Goal: Task Accomplishment & Management: Manage account settings

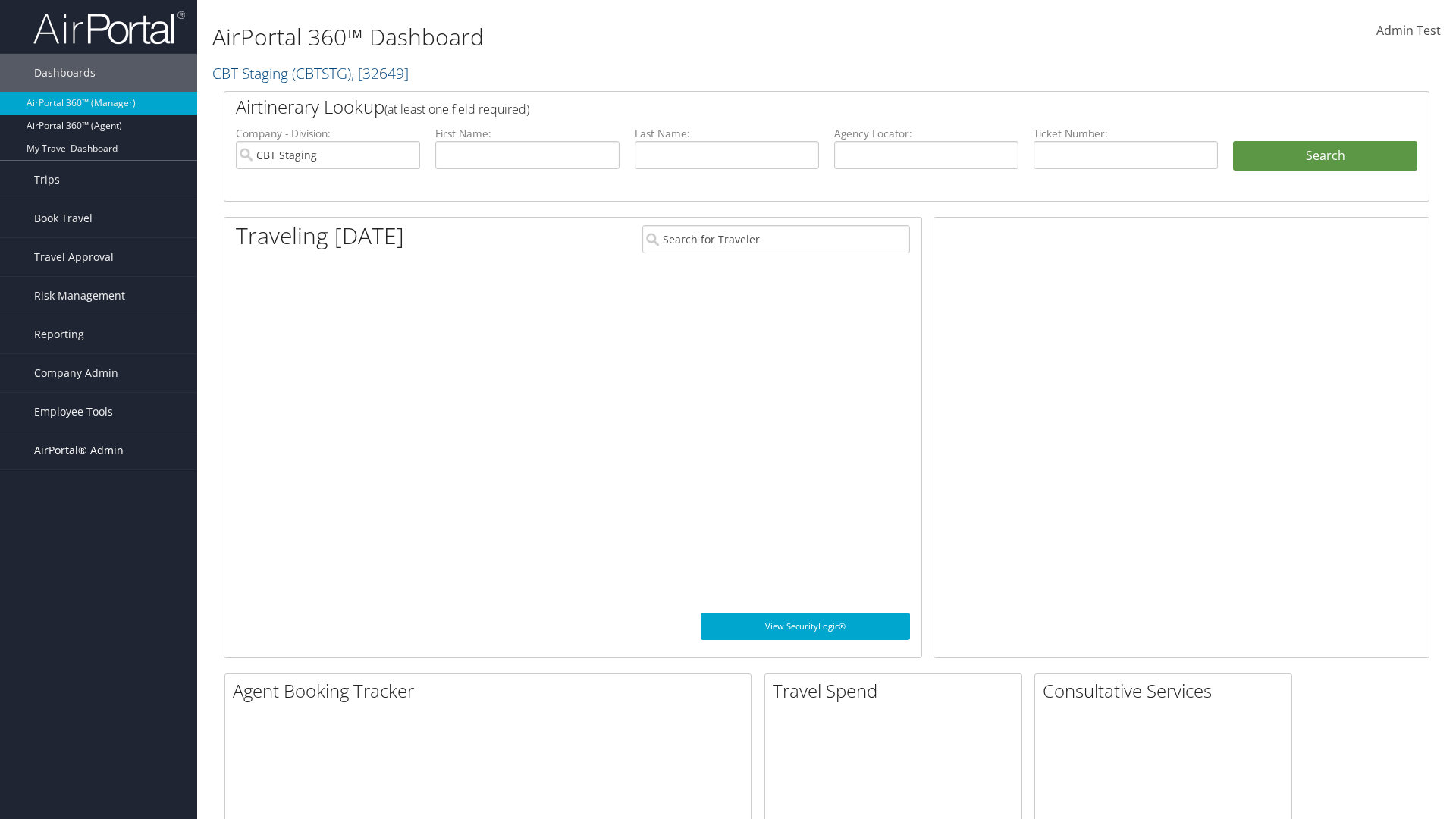
click at [99, 451] on span "AirPortal® Admin" at bounding box center [79, 451] width 90 height 38
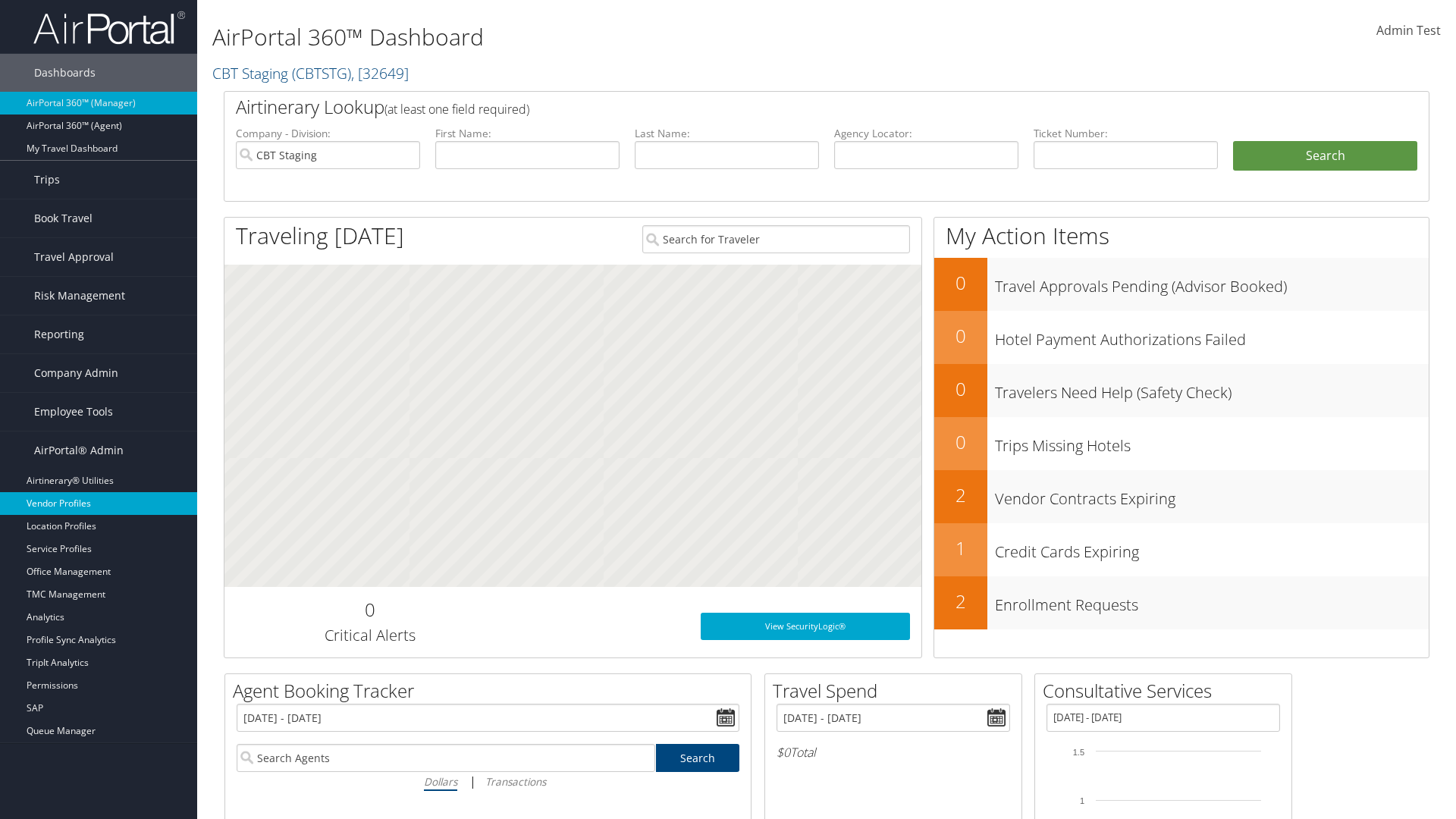
click at [99, 503] on link "Vendor Profiles" at bounding box center [99, 503] width 197 height 23
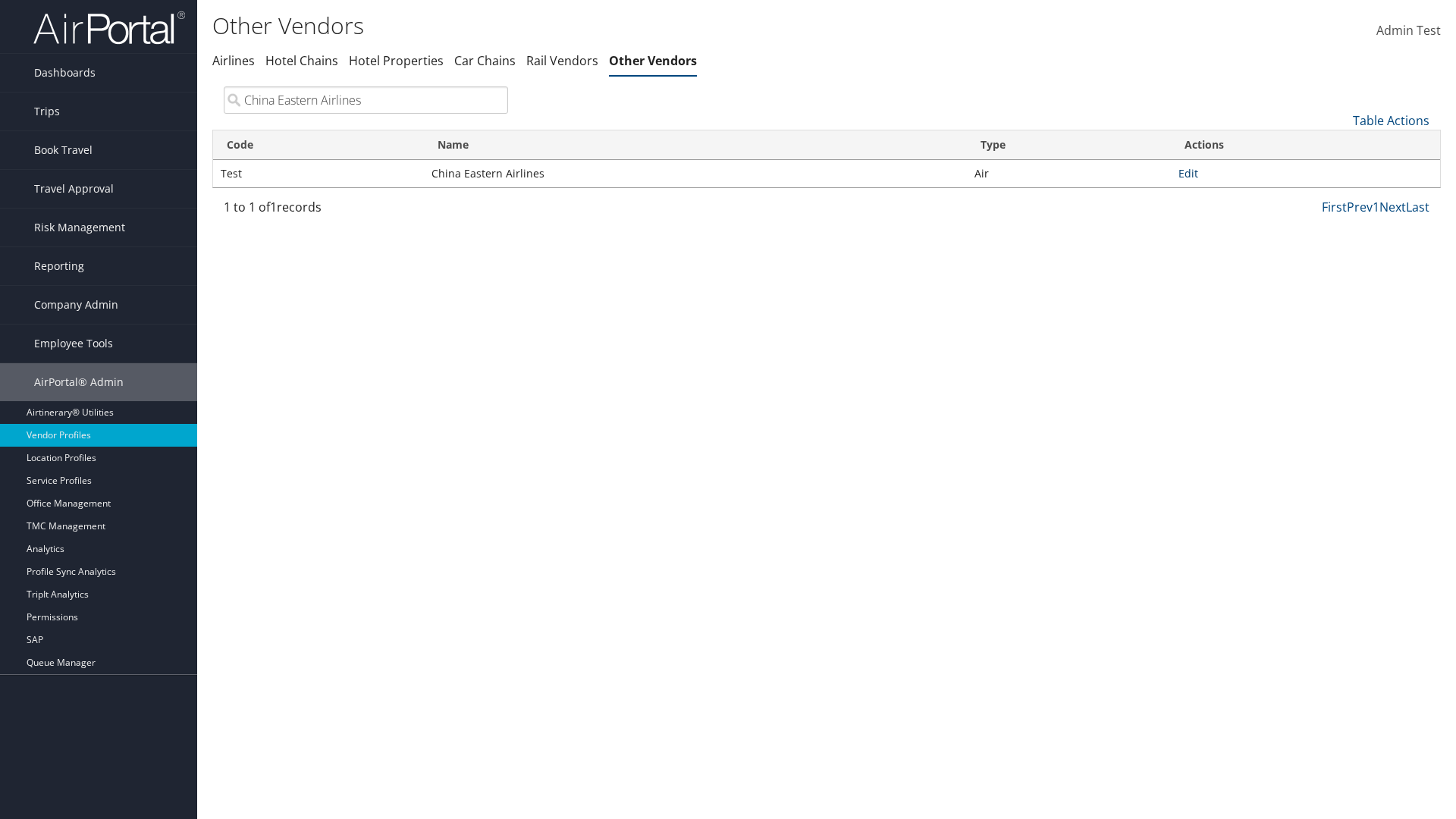
type input "China Eastern Airlines"
click at [1188, 173] on link "Edit" at bounding box center [1188, 173] width 20 height 14
select select "1"
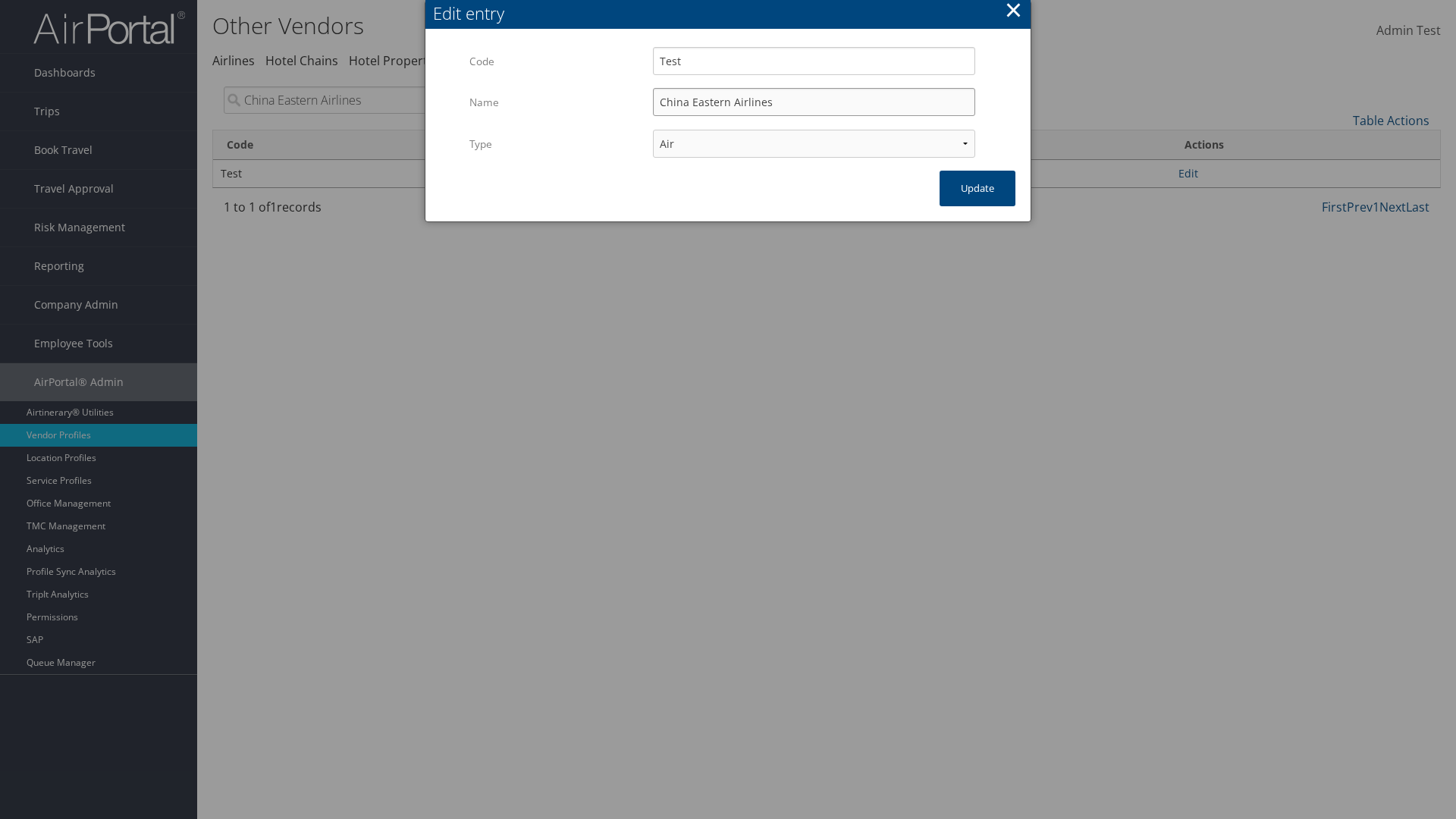
click at [813, 101] on input "China Eastern Airlines" at bounding box center [813, 101] width 322 height 28
type input "China Eastern Airlines"
click at [813, 60] on input "Test" at bounding box center [813, 60] width 322 height 28
type input "Test"
click at [978, 188] on button "Update" at bounding box center [977, 188] width 76 height 35
